Goal: Task Accomplishment & Management: Complete application form

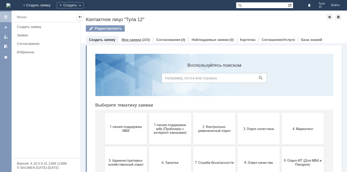
click at [140, 36] on div "Мои заявки (223)" at bounding box center [135, 40] width 34 height 8
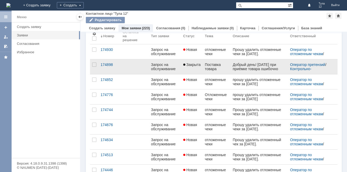
scroll to position [26, 0]
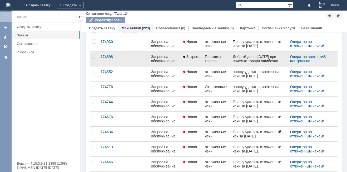
click at [161, 62] on div "Запрос на обслуживание" at bounding box center [165, 58] width 28 height 8
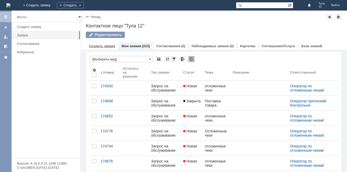
click at [109, 45] on link "Создать заявку" at bounding box center [102, 46] width 26 height 4
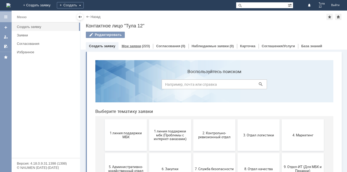
click at [132, 47] on link "Мои заявки" at bounding box center [131, 46] width 19 height 4
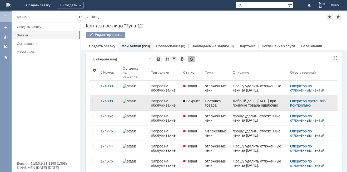
click at [189, 102] on span "Закрыта" at bounding box center [191, 101] width 17 height 4
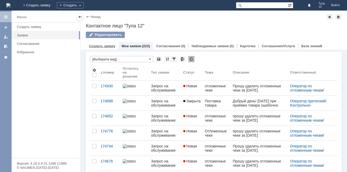
click at [97, 42] on div "Создать заявку" at bounding box center [102, 46] width 33 height 8
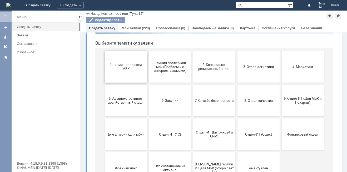
click at [128, 73] on button "1 линия поддержки МБК" at bounding box center [126, 67] width 42 height 32
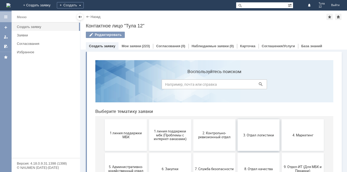
click at [257, 136] on span "3. Отдел логистики" at bounding box center [258, 135] width 39 height 4
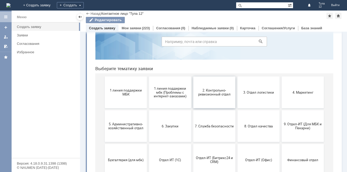
click at [208, 95] on span "2. Контрольно-ревизионный отдел" at bounding box center [214, 92] width 39 height 8
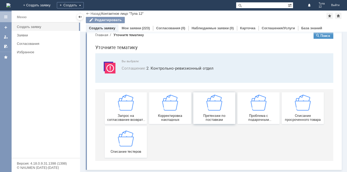
click at [219, 112] on div "Претензии по поставкам" at bounding box center [214, 108] width 39 height 27
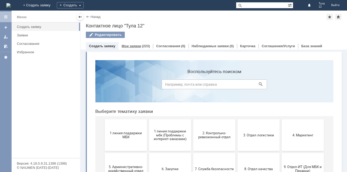
click at [130, 45] on link "Мои заявки" at bounding box center [131, 46] width 19 height 4
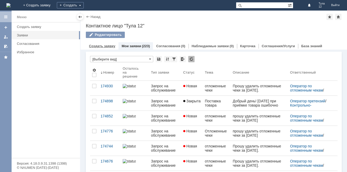
click at [101, 47] on link "Создать заявку" at bounding box center [102, 46] width 26 height 4
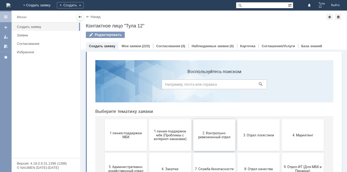
click at [210, 136] on span "2. Контрольно-ревизионный отдел" at bounding box center [214, 135] width 39 height 8
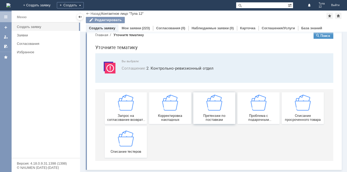
scroll to position [10, 0]
click at [104, 26] on div "Создать заявку" at bounding box center [102, 28] width 33 height 8
drag, startPoint x: 103, startPoint y: 27, endPoint x: 146, endPoint y: 31, distance: 43.1
click at [104, 28] on link "Создать заявку" at bounding box center [102, 28] width 26 height 4
click at [142, 30] on div "(223)" at bounding box center [146, 28] width 8 height 4
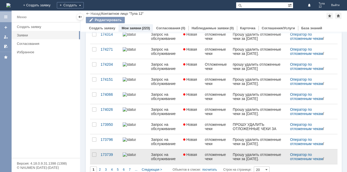
scroll to position [206, 0]
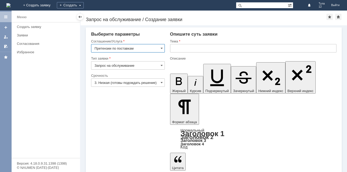
click at [142, 47] on input "Претензии по поставкам" at bounding box center [128, 48] width 74 height 8
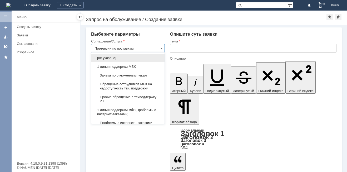
scroll to position [105, 0]
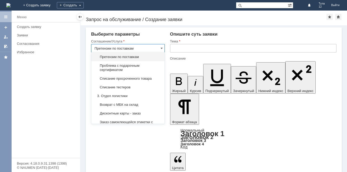
click at [138, 45] on input "Претензии по поставкам" at bounding box center [128, 48] width 74 height 8
